Goal: Task Accomplishment & Management: Manage account settings

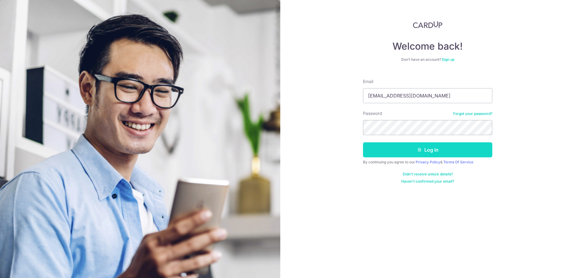
click at [421, 149] on icon "submit" at bounding box center [419, 149] width 5 height 5
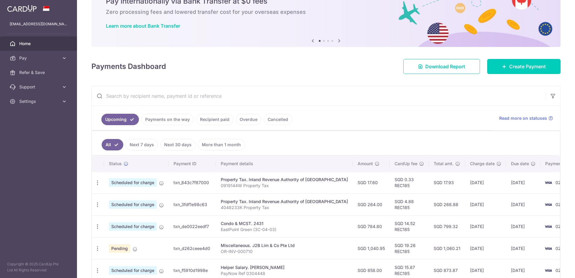
click at [168, 119] on link "Payments on the way" at bounding box center [167, 119] width 52 height 11
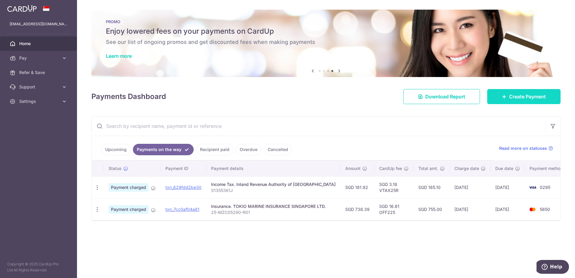
click at [525, 98] on span "Create Payment" at bounding box center [527, 96] width 37 height 7
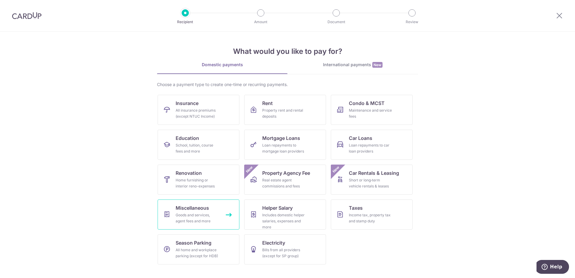
click at [191, 216] on div "Goods and services, agent fees and more" at bounding box center [197, 218] width 43 height 12
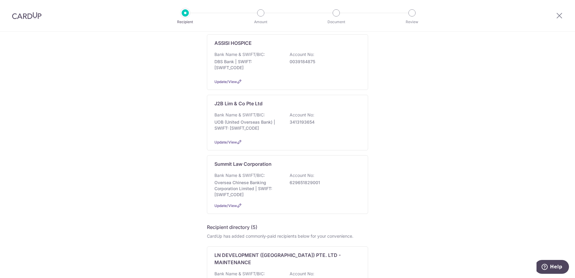
scroll to position [6, 0]
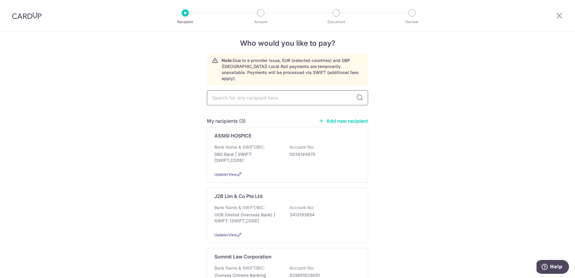
click at [245, 91] on input "text" at bounding box center [287, 97] width 161 height 15
type input "singa"
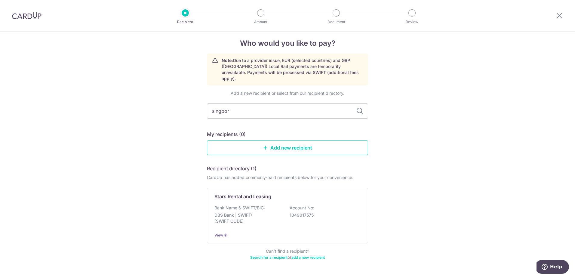
type input "singpore"
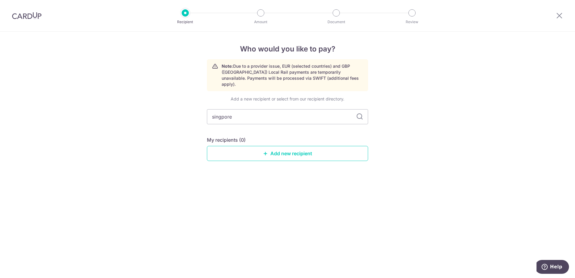
type input "singpore"
click at [309, 149] on link "Add new recipient" at bounding box center [287, 153] width 161 height 15
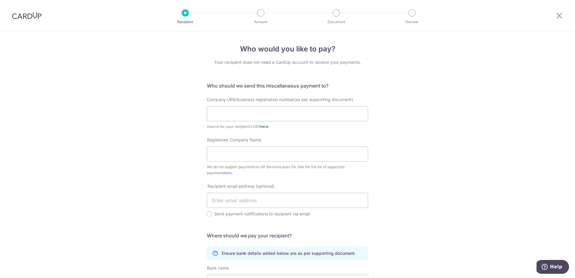
click at [265, 127] on link "here" at bounding box center [264, 126] width 8 height 5
click at [237, 114] on input "text" at bounding box center [287, 113] width 161 height 15
paste input "198703907Z"
type input "198703907Z"
click at [232, 158] on input "Registered Company Name" at bounding box center [287, 153] width 161 height 15
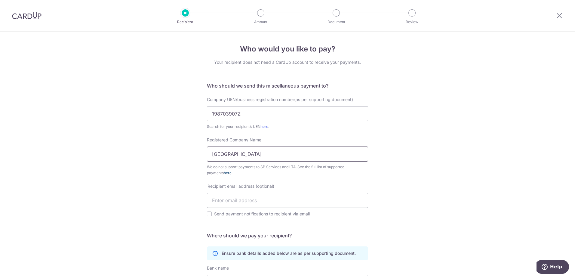
type input "[GEOGRAPHIC_DATA]"
click at [224, 173] on link "here" at bounding box center [228, 172] width 8 height 5
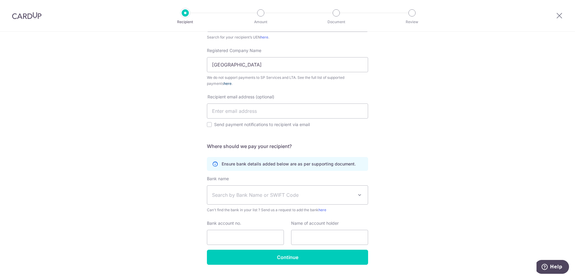
scroll to position [90, 0]
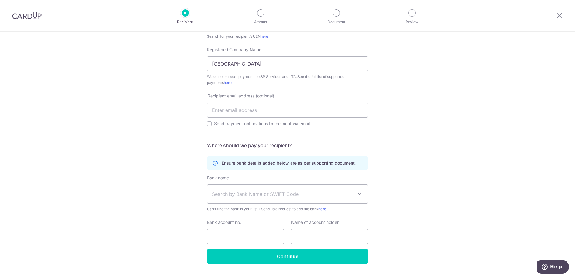
click at [295, 195] on span "Search by Bank Name or SWIFT Code" at bounding box center [282, 193] width 141 height 7
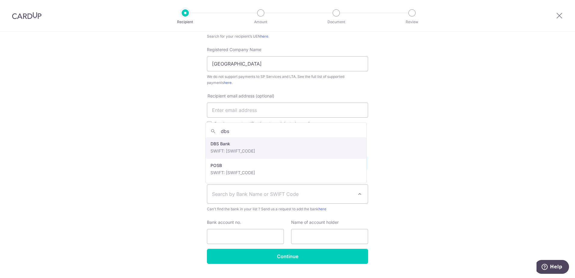
type input "dbs"
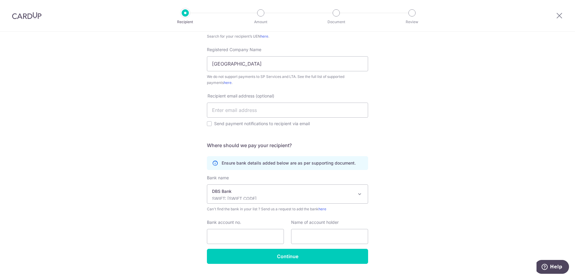
select select "6"
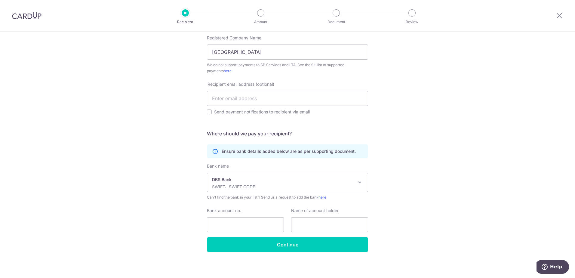
scroll to position [104, 0]
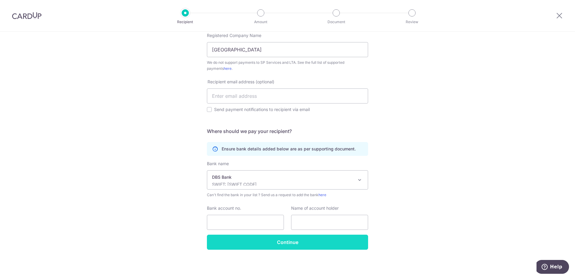
click at [291, 244] on input "Continue" at bounding box center [287, 241] width 161 height 15
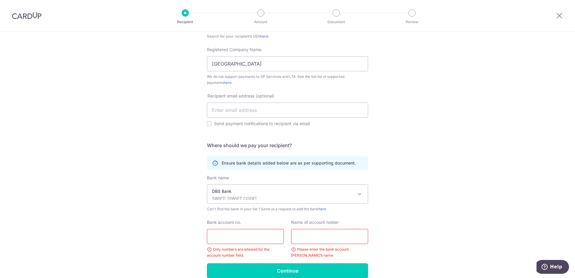
scroll to position [119, 0]
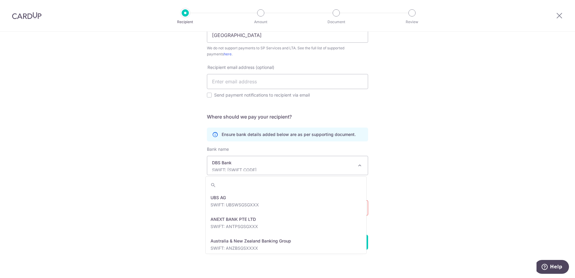
click at [359, 165] on span at bounding box center [359, 165] width 7 height 7
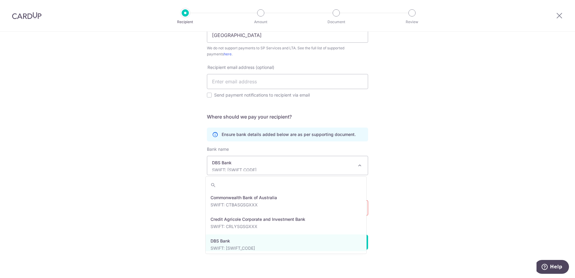
click at [359, 165] on span at bounding box center [359, 165] width 7 height 7
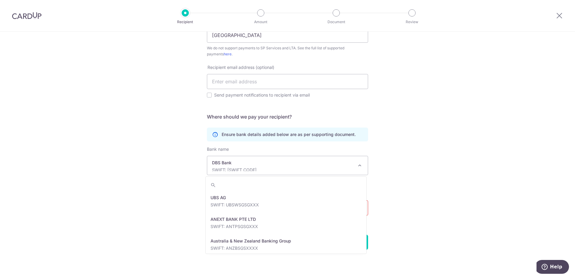
click at [359, 165] on span at bounding box center [359, 165] width 7 height 7
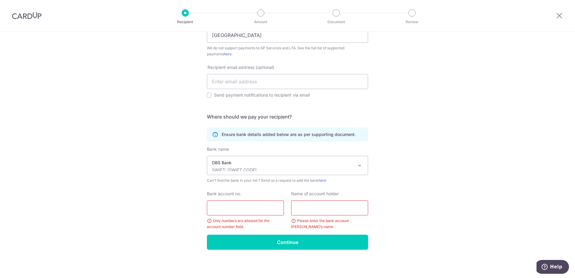
click at [359, 165] on span at bounding box center [359, 165] width 7 height 7
click at [334, 210] on input "text" at bounding box center [329, 207] width 77 height 15
click at [261, 213] on input "Bank account no." at bounding box center [245, 207] width 77 height 15
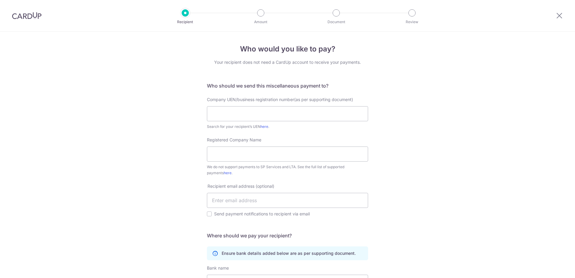
select select "6"
drag, startPoint x: 561, startPoint y: 14, endPoint x: 316, endPoint y: 25, distance: 244.9
click at [561, 14] on icon at bounding box center [559, 16] width 7 height 8
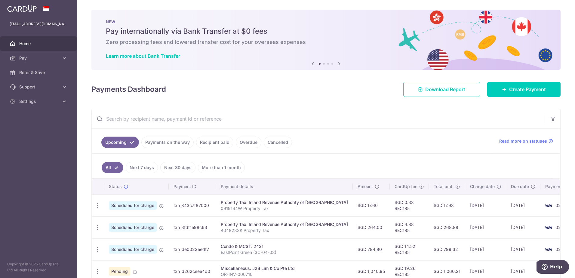
click at [178, 143] on link "Payments on the way" at bounding box center [167, 141] width 52 height 11
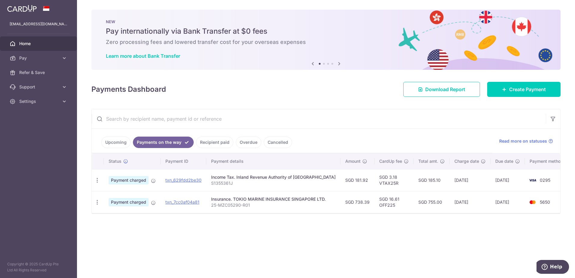
click at [219, 143] on link "Recipient paid" at bounding box center [214, 141] width 37 height 11
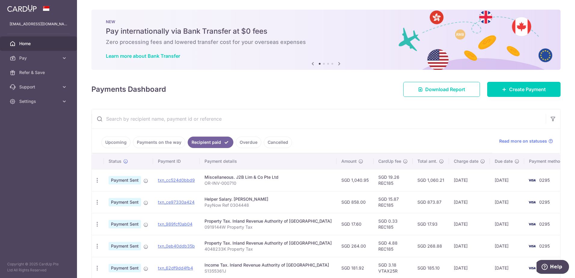
click at [162, 142] on link "Payments on the way" at bounding box center [159, 141] width 52 height 11
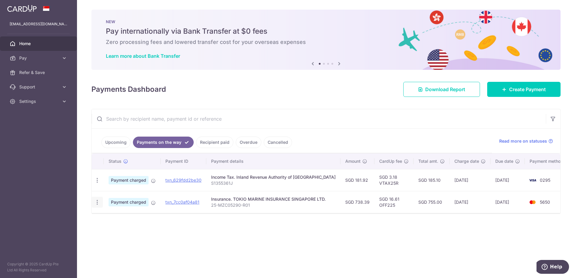
click at [98, 203] on icon "button" at bounding box center [97, 202] width 6 height 6
click at [119, 219] on span "PDF Receipt" at bounding box center [129, 219] width 41 height 6
